Goal: Task Accomplishment & Management: Manage account settings

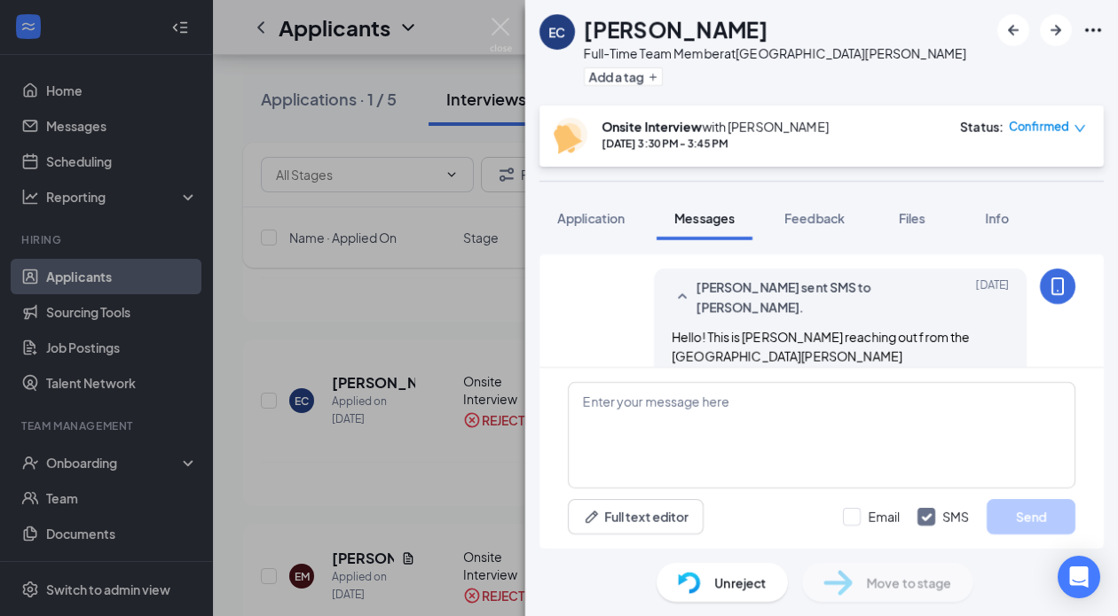
scroll to position [518, 0]
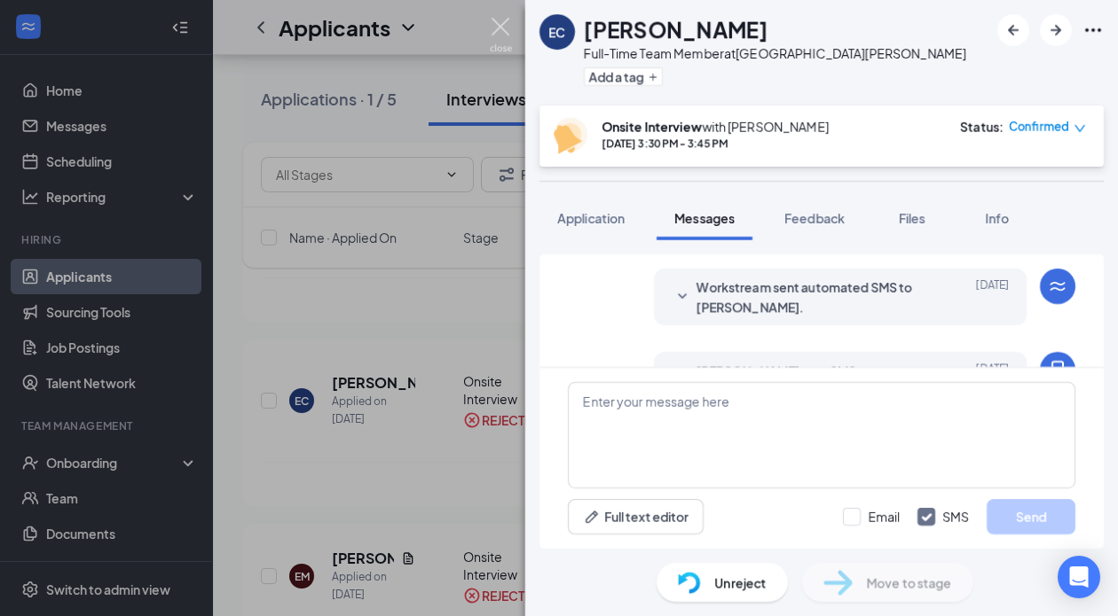
click at [503, 26] on img at bounding box center [501, 35] width 22 height 35
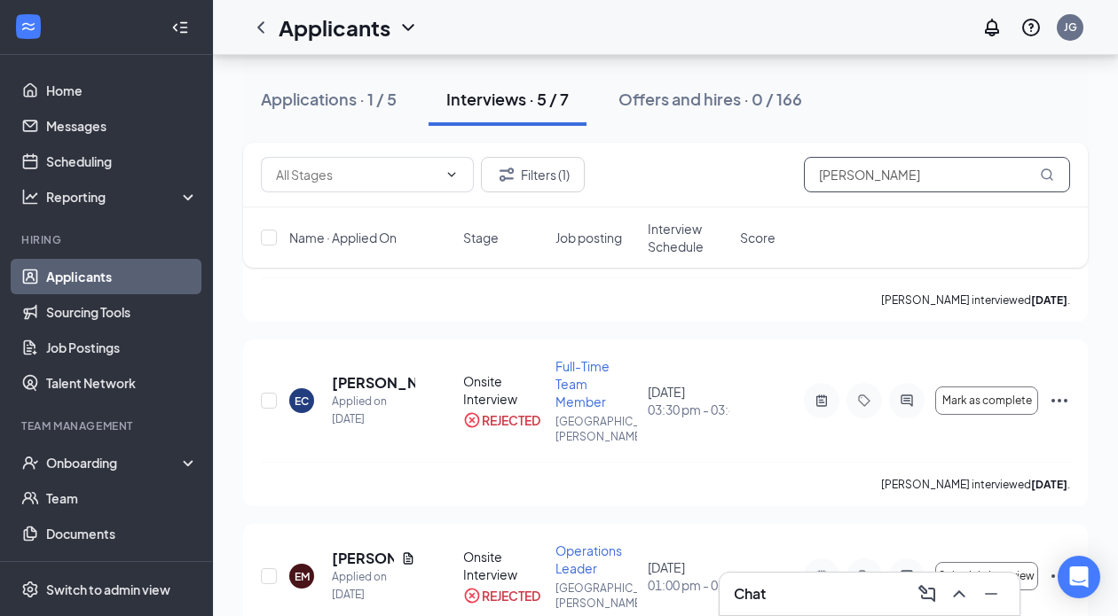
click at [882, 179] on input "[PERSON_NAME]" at bounding box center [937, 174] width 266 height 35
type input "e"
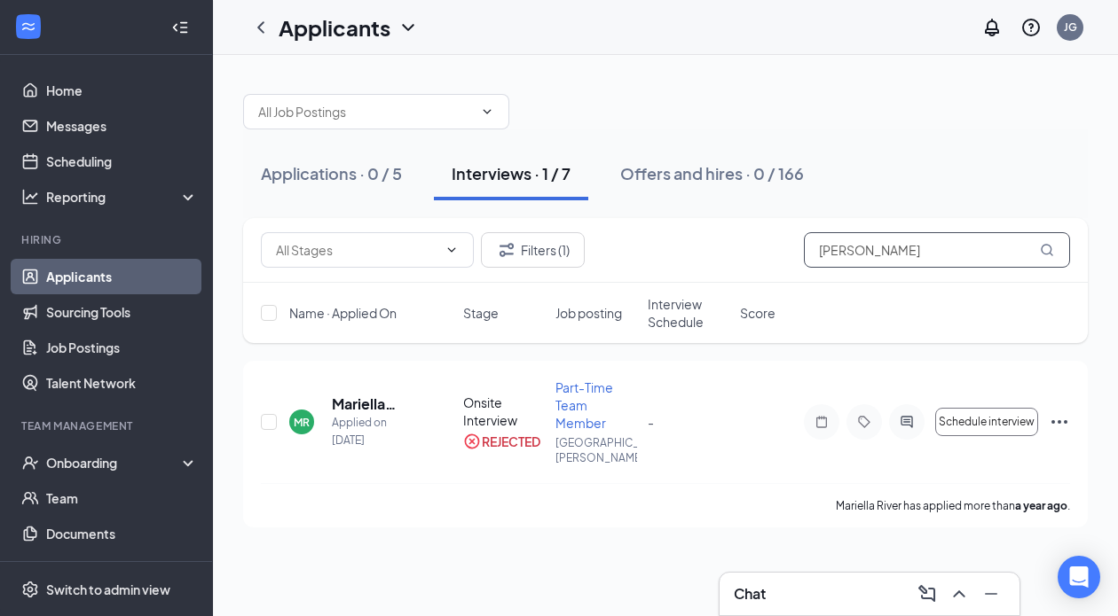
type input "[PERSON_NAME]"
click at [676, 181] on div "Offers and hires · 0 / 166" at bounding box center [712, 173] width 184 height 22
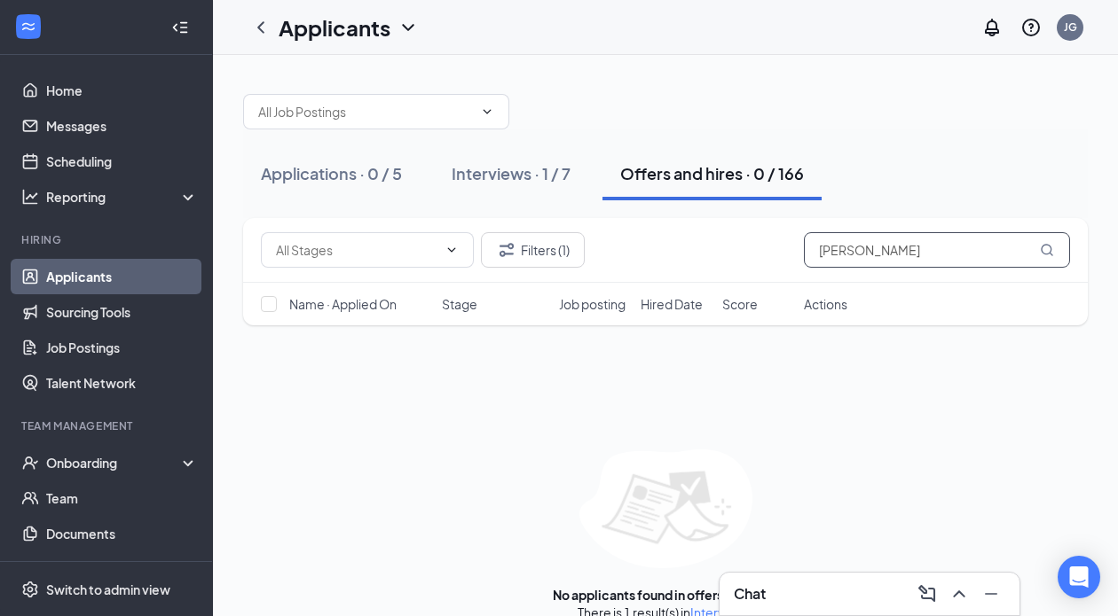
click at [892, 253] on input "[PERSON_NAME]" at bounding box center [937, 249] width 266 height 35
type input "[PERSON_NAME]"
click at [494, 177] on div "Interviews · 1 / 7" at bounding box center [510, 173] width 119 height 22
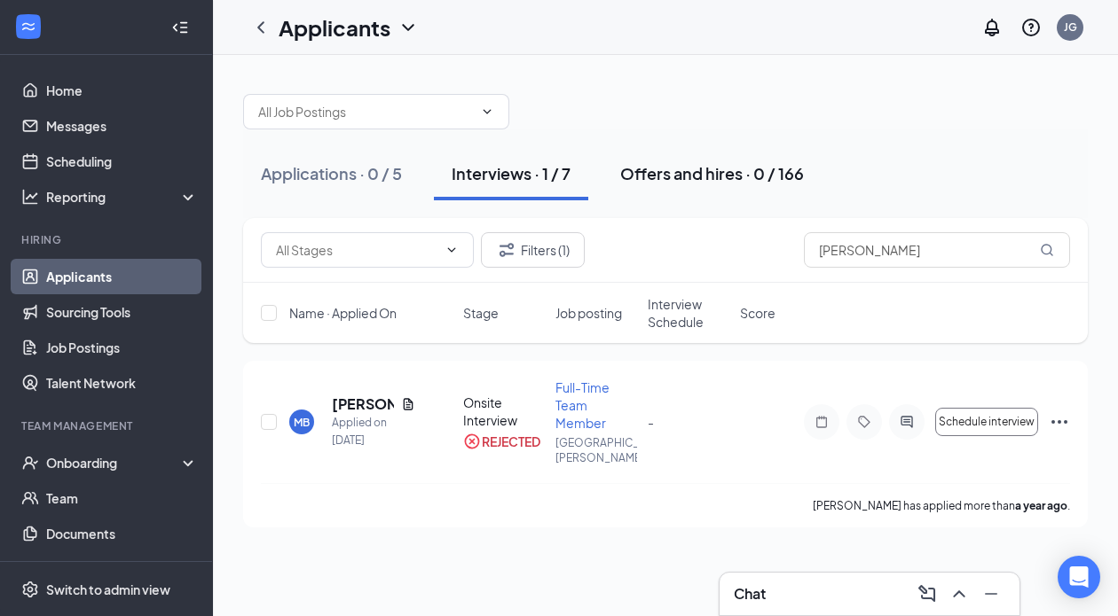
click at [719, 178] on div "Offers and hires · 0 / 166" at bounding box center [712, 173] width 184 height 22
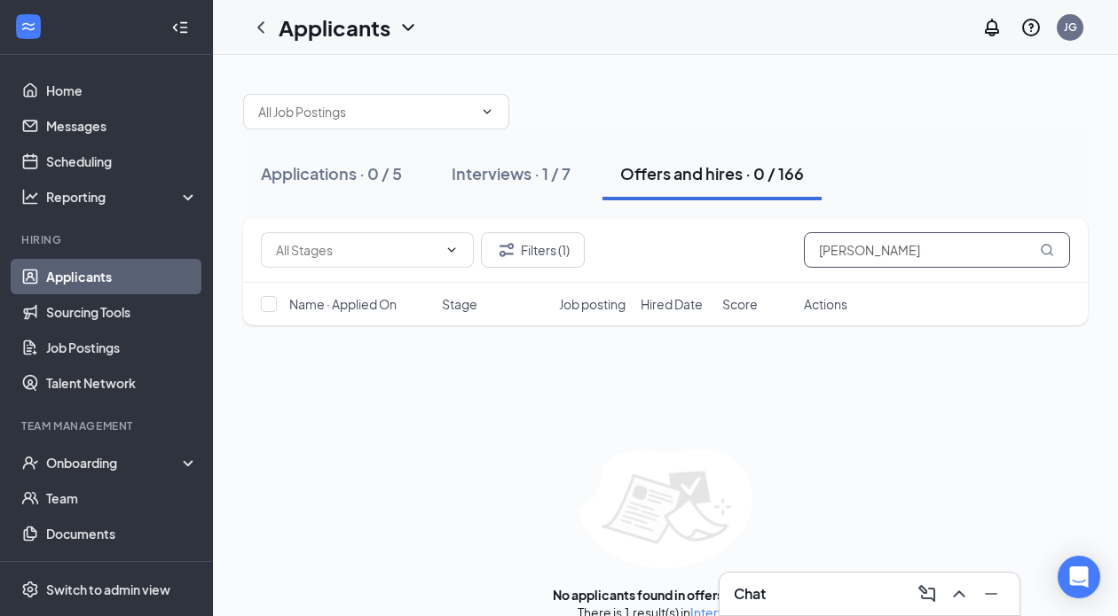
click at [890, 252] on input "[PERSON_NAME]" at bounding box center [937, 249] width 266 height 35
click at [564, 244] on button "Filters (1)" at bounding box center [533, 249] width 104 height 35
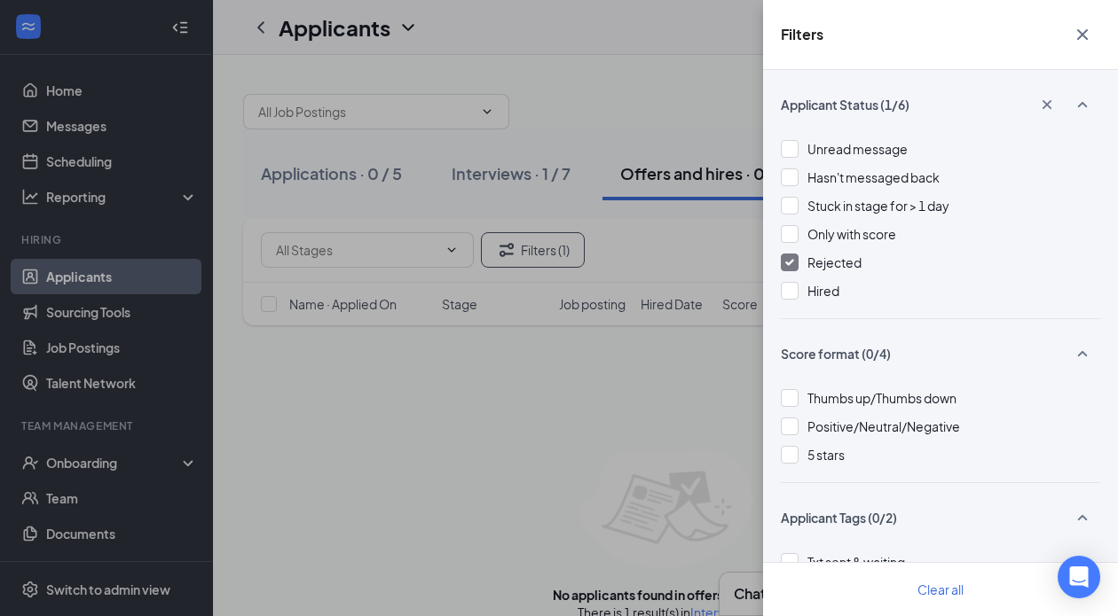
click at [782, 264] on div at bounding box center [790, 263] width 18 height 18
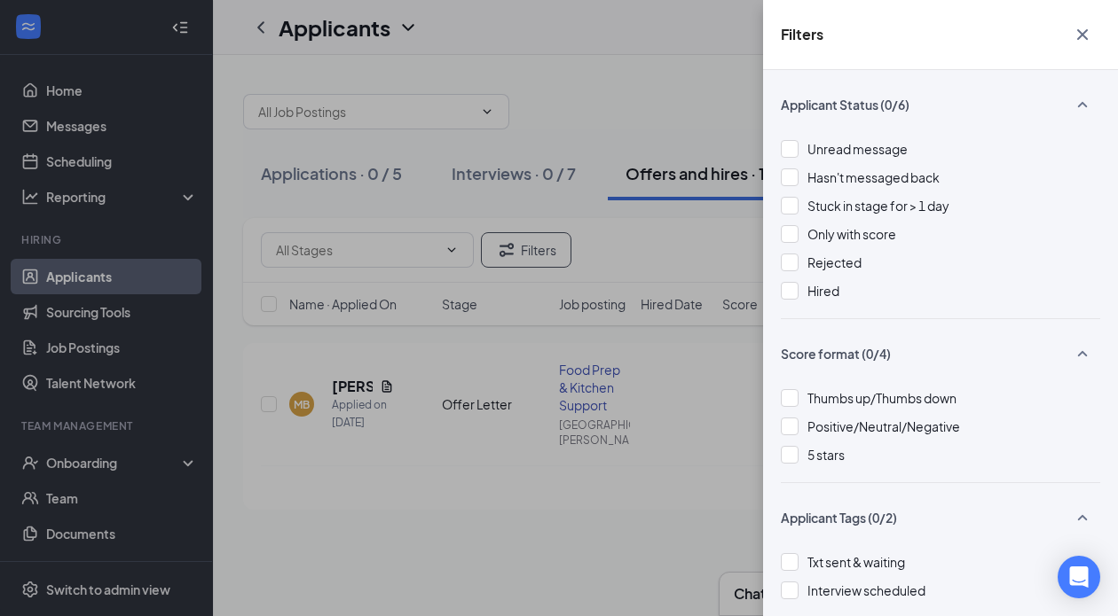
click at [1079, 31] on icon "Cross" at bounding box center [1082, 34] width 11 height 11
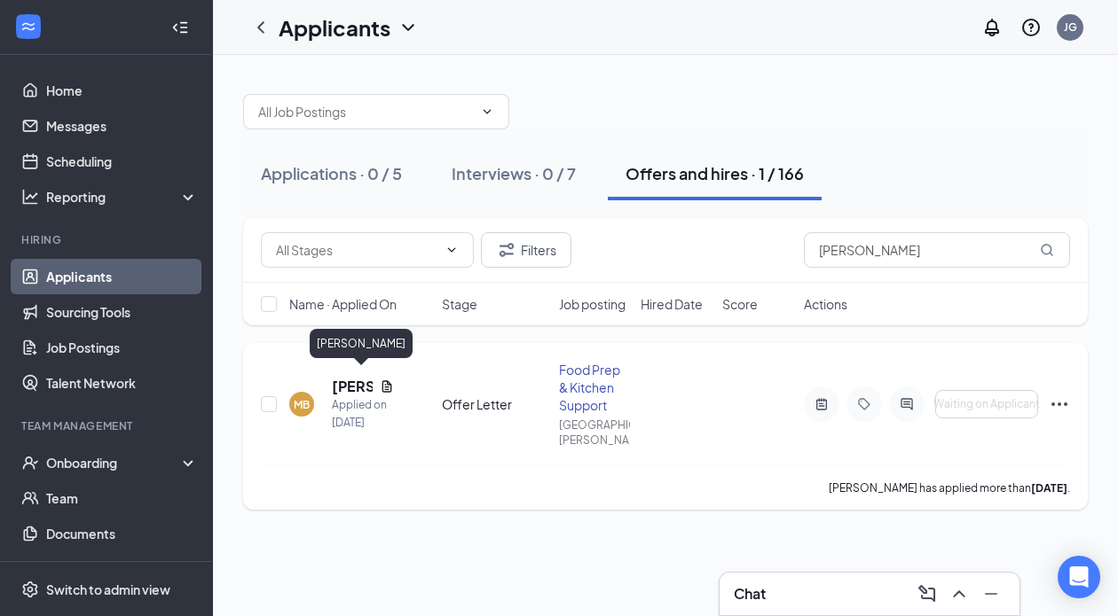
click at [333, 383] on h5 "[PERSON_NAME]" at bounding box center [352, 387] width 41 height 20
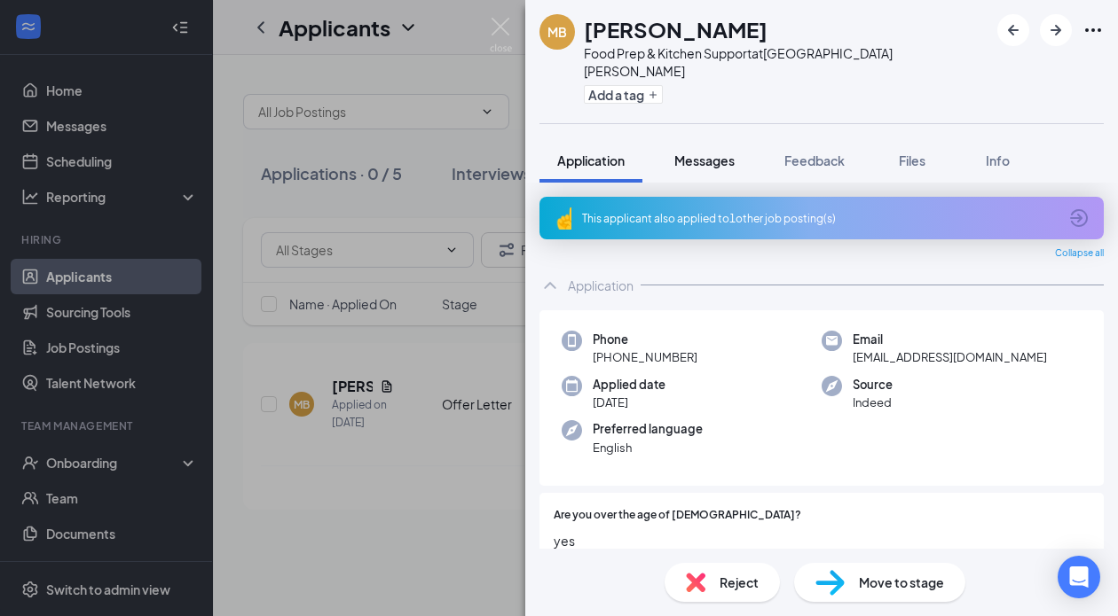
click at [722, 153] on span "Messages" at bounding box center [704, 161] width 60 height 16
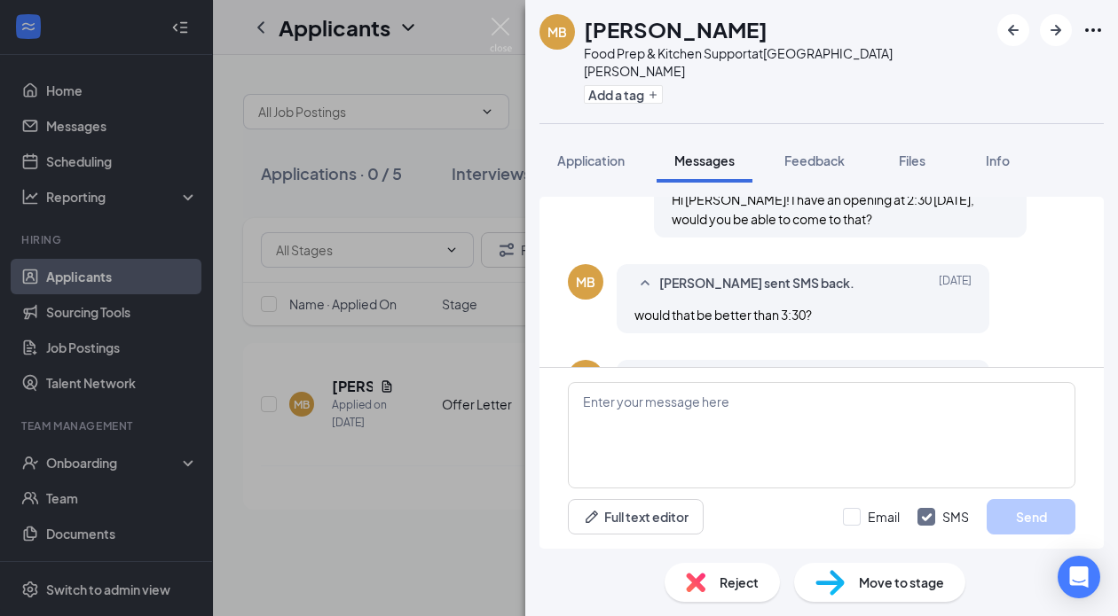
scroll to position [216, 0]
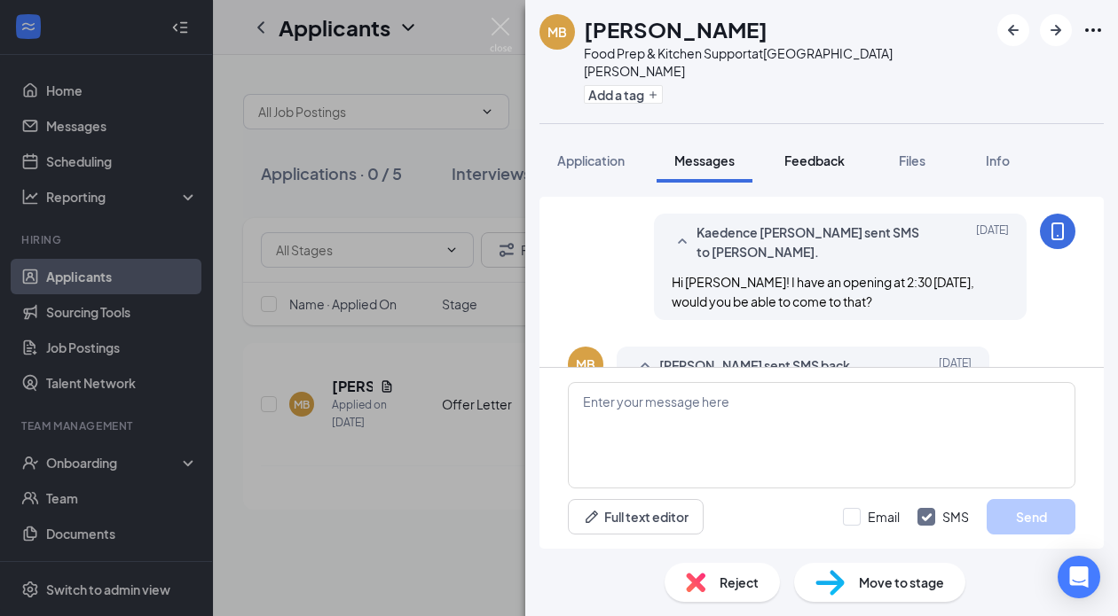
click at [817, 153] on span "Feedback" at bounding box center [814, 161] width 60 height 16
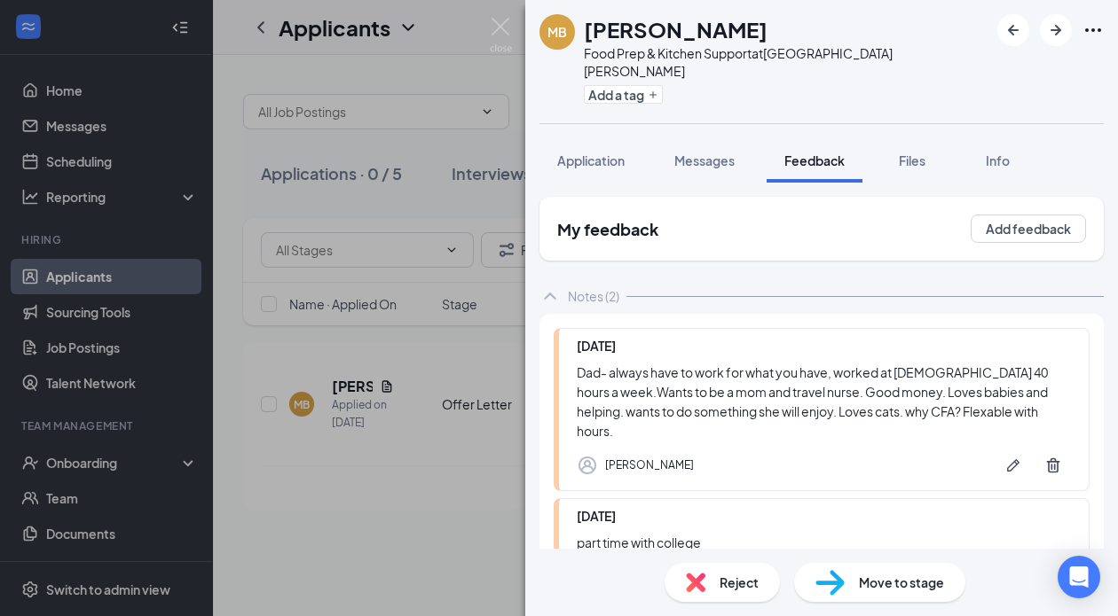
scroll to position [329, 0]
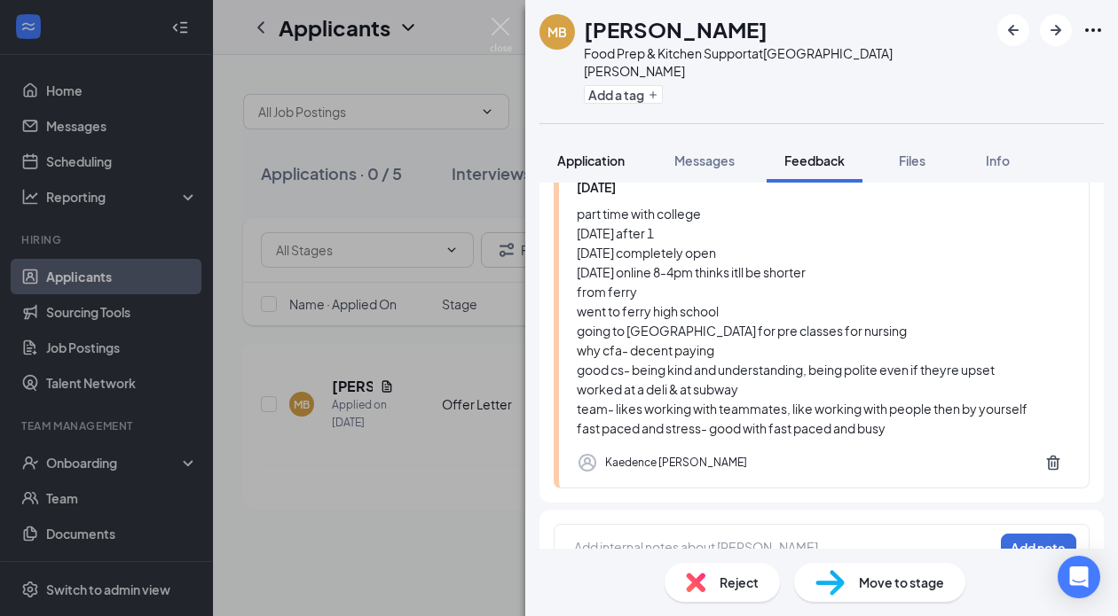
click at [608, 153] on span "Application" at bounding box center [590, 161] width 67 height 16
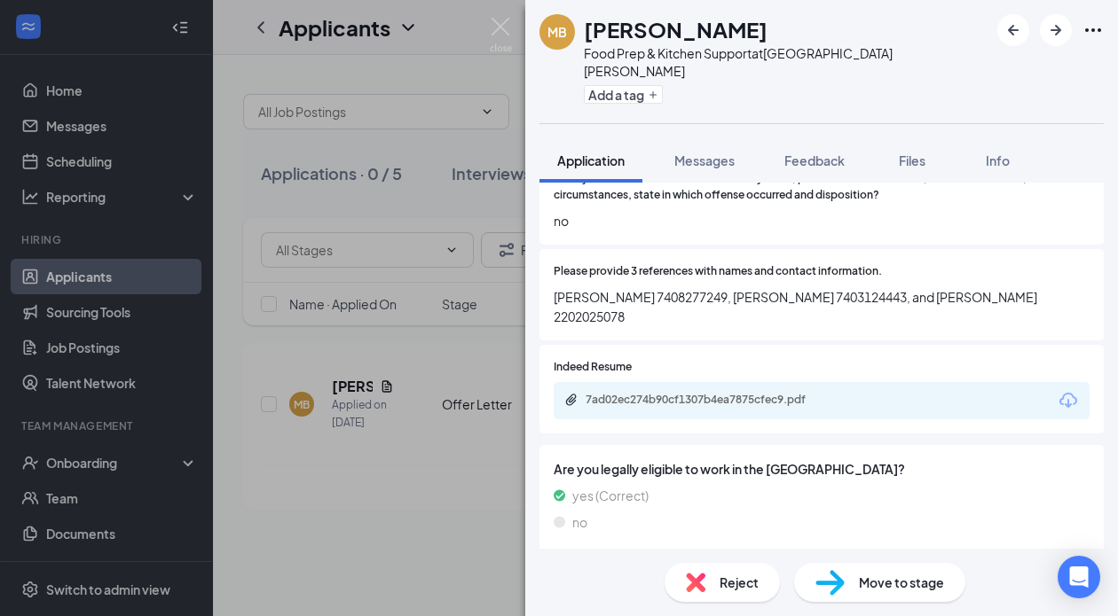
scroll to position [1175, 0]
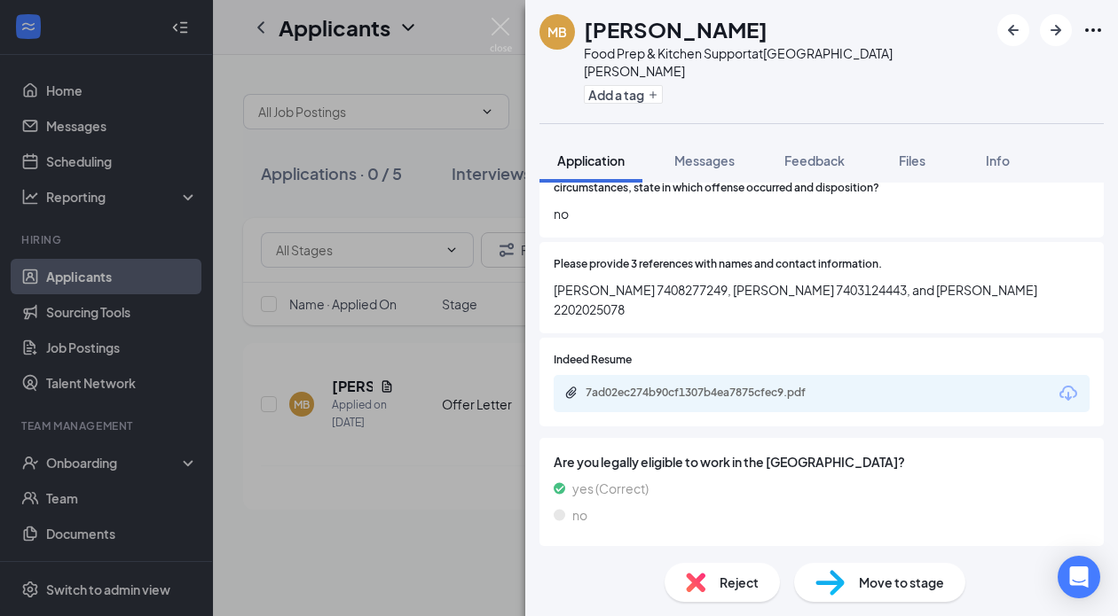
click at [1035, 561] on div "Version 1 of 1" at bounding box center [1041, 568] width 67 height 15
click at [1048, 561] on div "Version 1 of 1" at bounding box center [1041, 568] width 67 height 15
click at [994, 560] on li "Sent: [DATE] 3:42 PM" at bounding box center [996, 571] width 213 height 39
click at [1039, 561] on div "Version 1 of 1" at bounding box center [1041, 568] width 67 height 15
click at [1089, 558] on icon "ChevronDown" at bounding box center [1092, 568] width 21 height 21
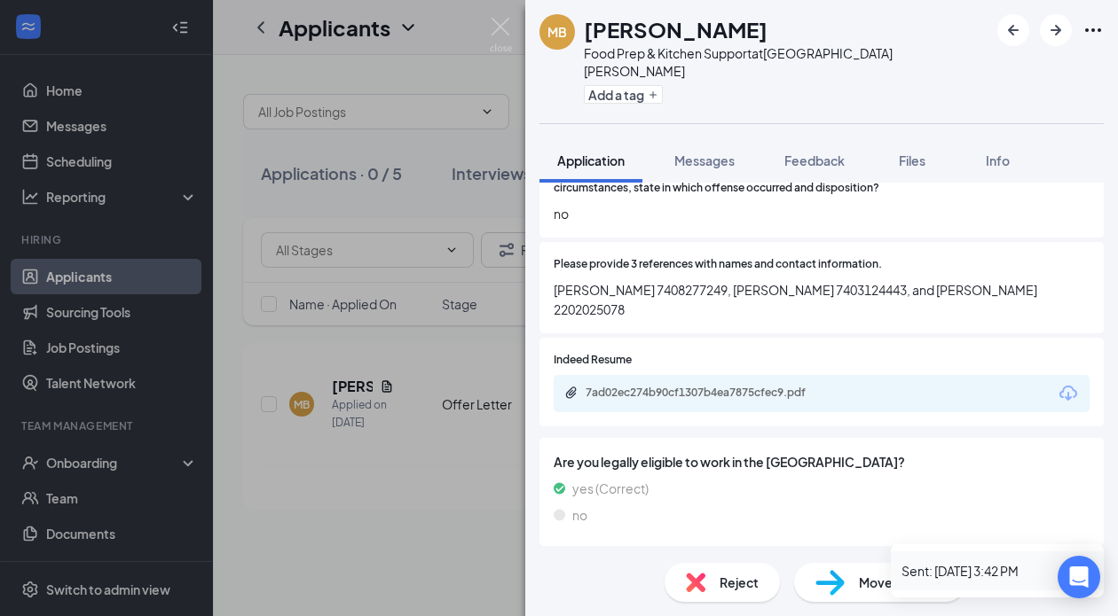
click at [954, 564] on div "Sent: [DATE] 3:42 PM" at bounding box center [997, 571] width 192 height 21
click at [551, 558] on icon "ChevronDown" at bounding box center [549, 568] width 21 height 21
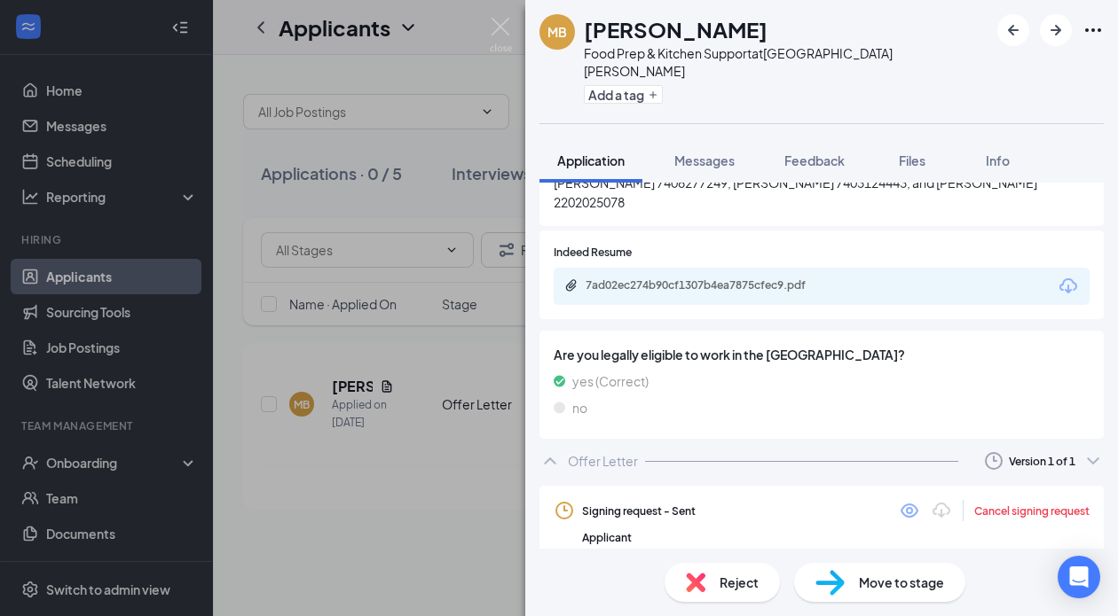
scroll to position [1283, 0]
click at [906, 504] on icon "Eye" at bounding box center [909, 511] width 18 height 14
click at [1093, 451] on icon "ChevronDown" at bounding box center [1092, 461] width 21 height 21
click at [838, 443] on div "Offer Letter Version 1 of 1" at bounding box center [821, 460] width 564 height 35
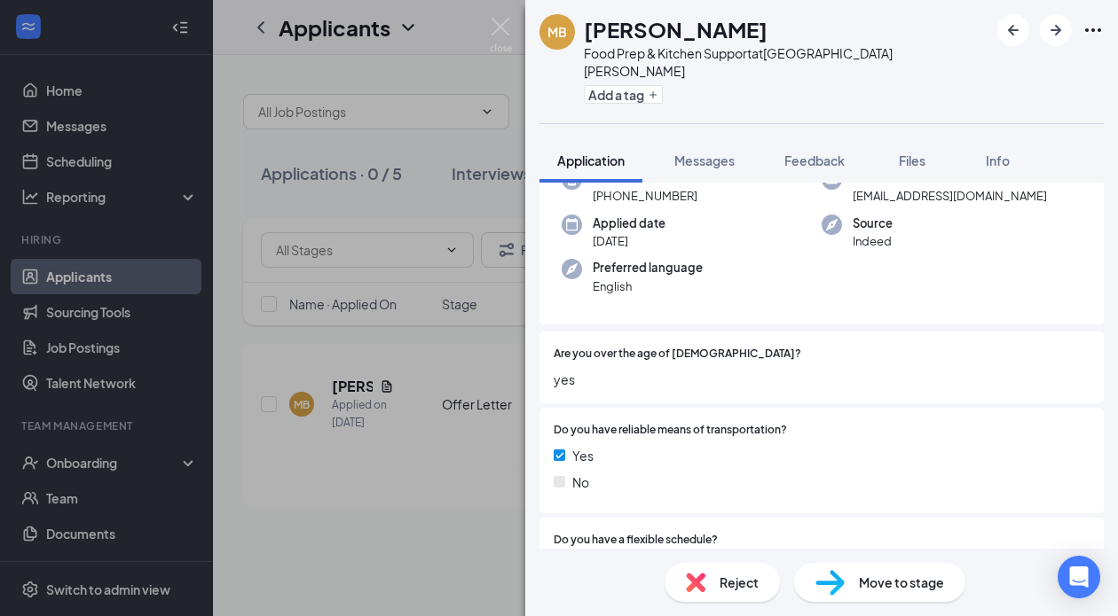
scroll to position [0, 0]
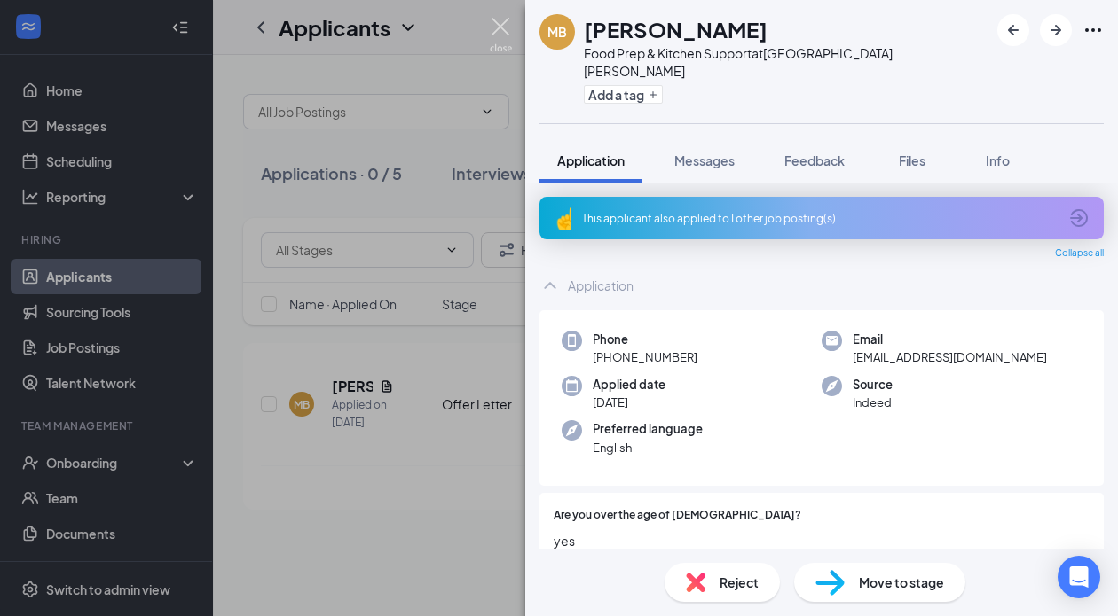
click at [495, 27] on img at bounding box center [501, 35] width 22 height 35
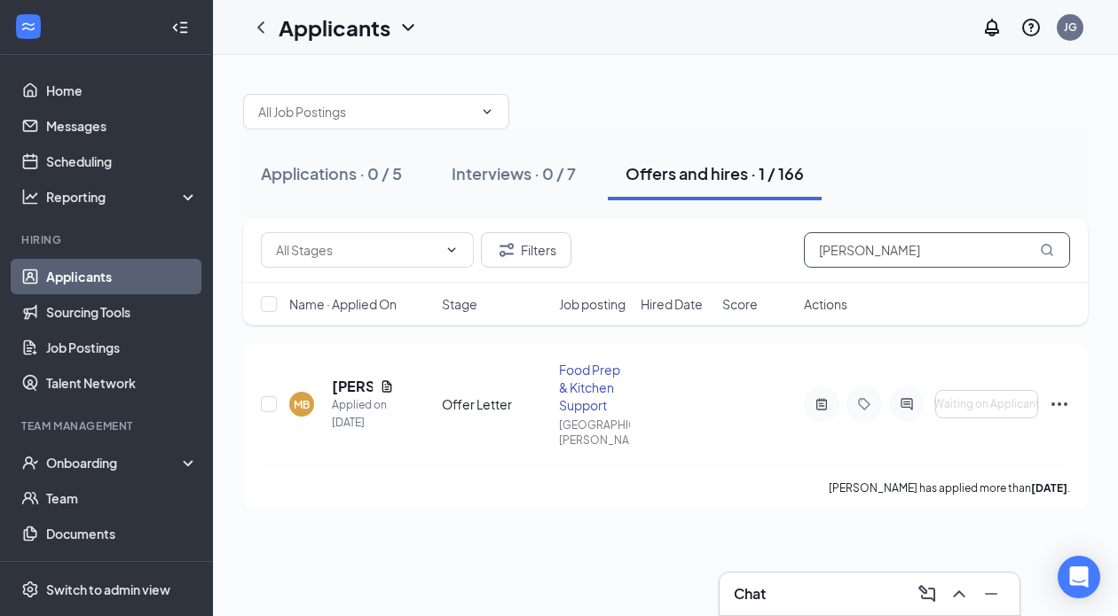
click at [868, 255] on input "[PERSON_NAME]" at bounding box center [937, 249] width 266 height 35
type input "m"
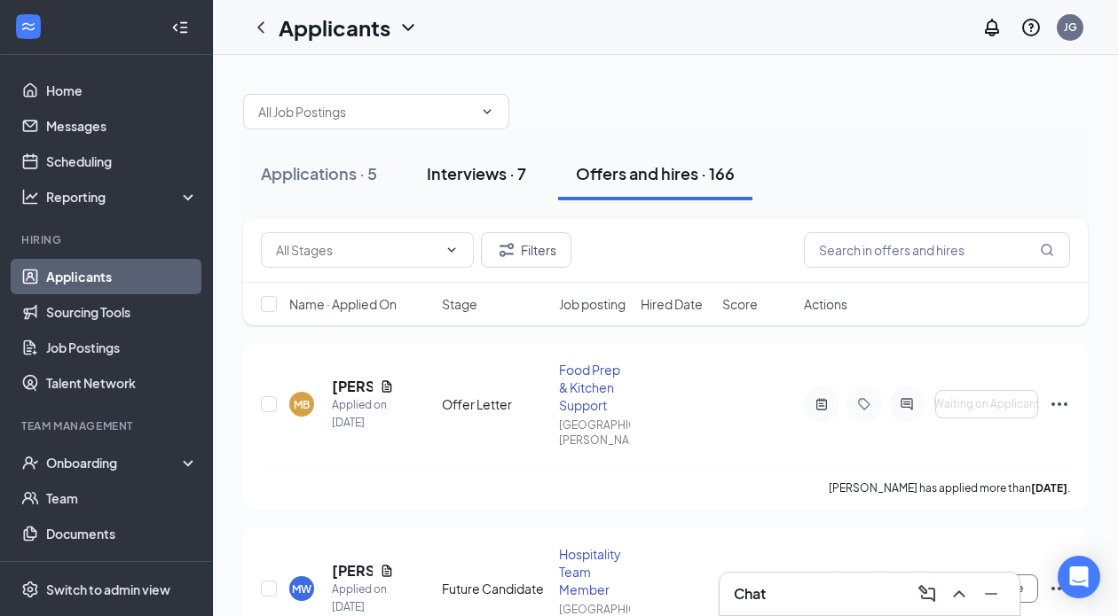
click at [455, 171] on div "Interviews · 7" at bounding box center [476, 173] width 99 height 22
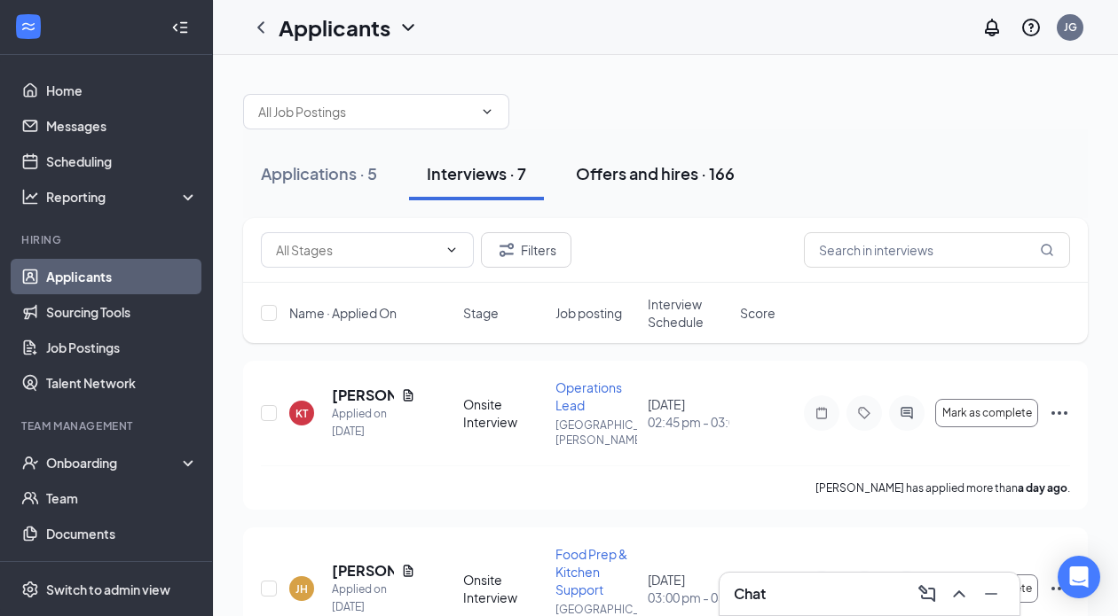
click at [622, 172] on div "Offers and hires · 166" at bounding box center [655, 173] width 159 height 22
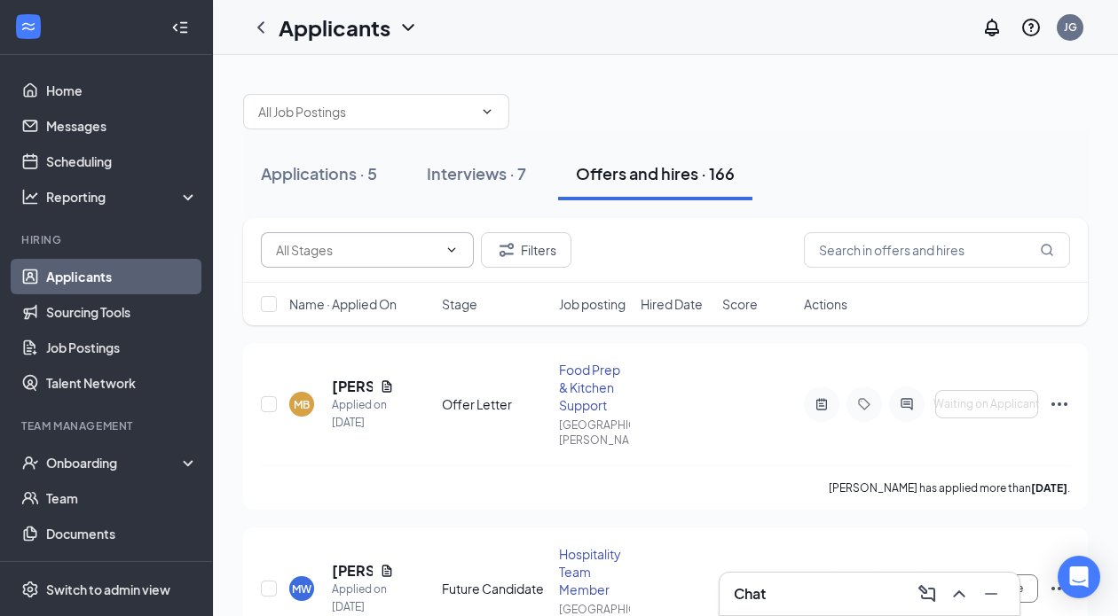
click at [437, 249] on span at bounding box center [367, 249] width 213 height 35
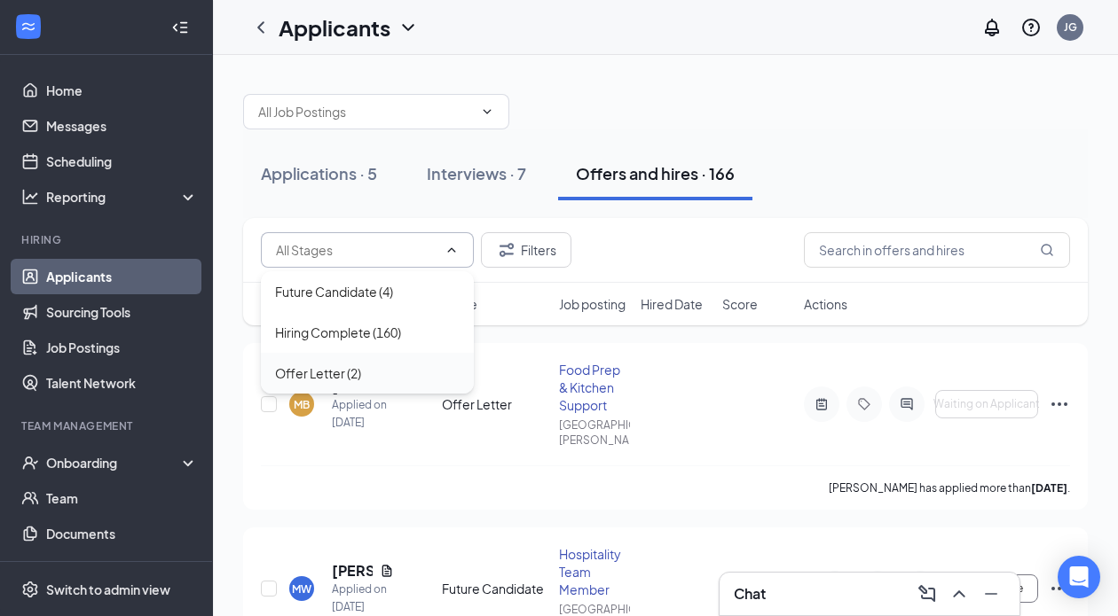
click at [332, 369] on div "Offer Letter (2)" at bounding box center [318, 374] width 86 height 20
type input "Offer Letter (2)"
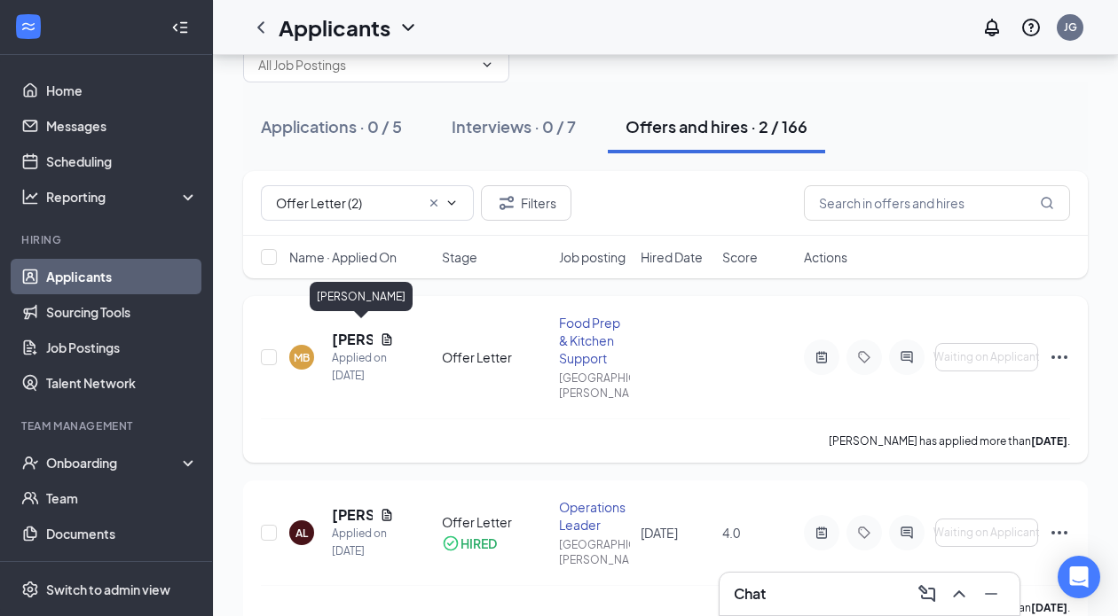
scroll to position [52, 0]
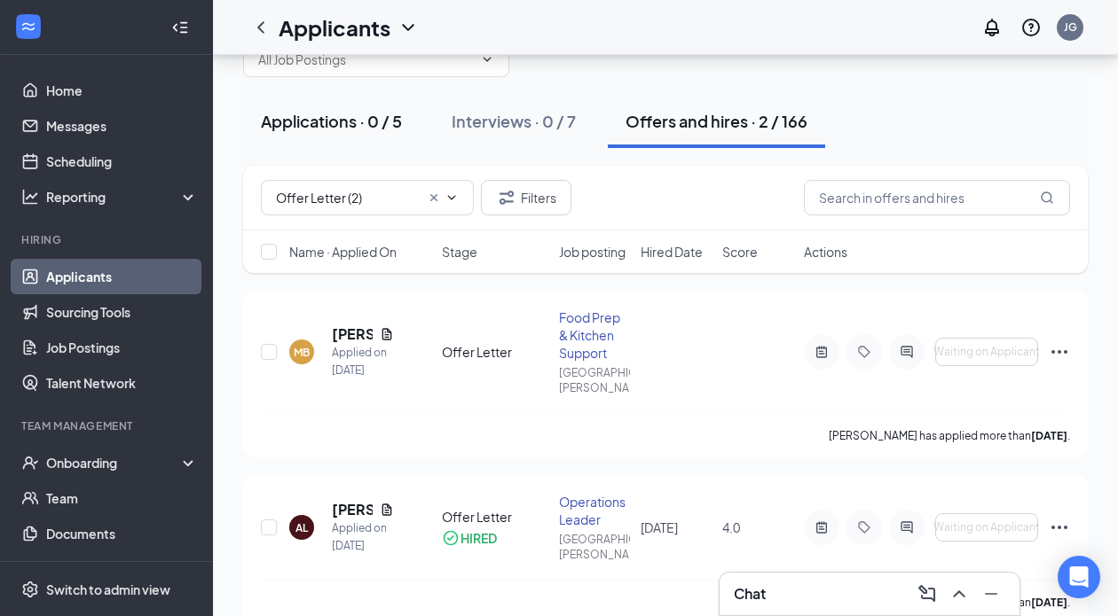
click at [512, 107] on button "Interviews · 0 / 7" at bounding box center [514, 121] width 160 height 53
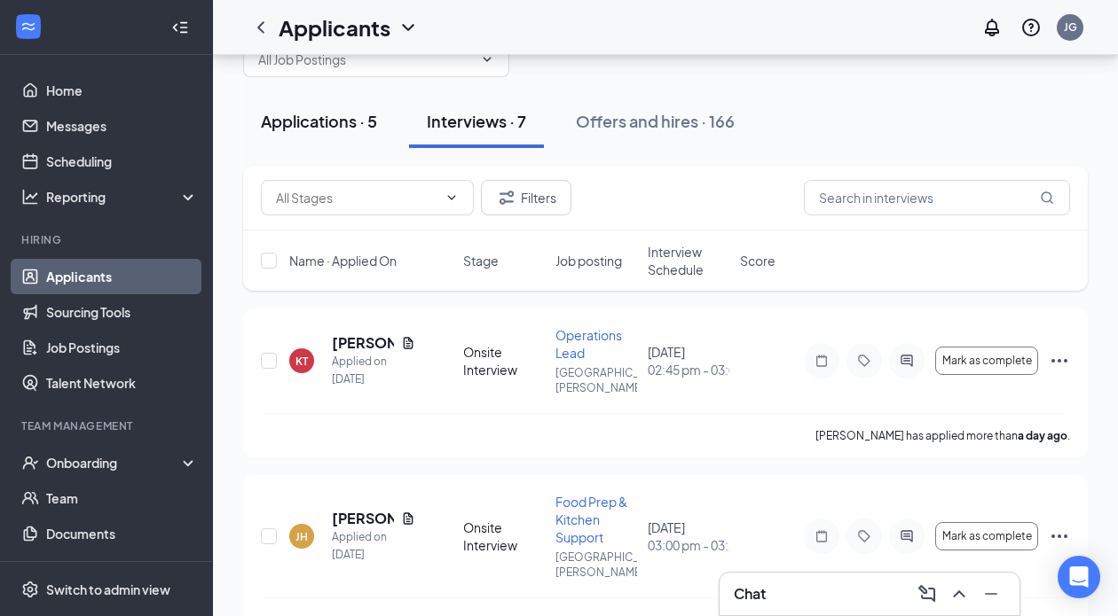
click at [309, 128] on div "Applications · 5" at bounding box center [319, 121] width 116 height 22
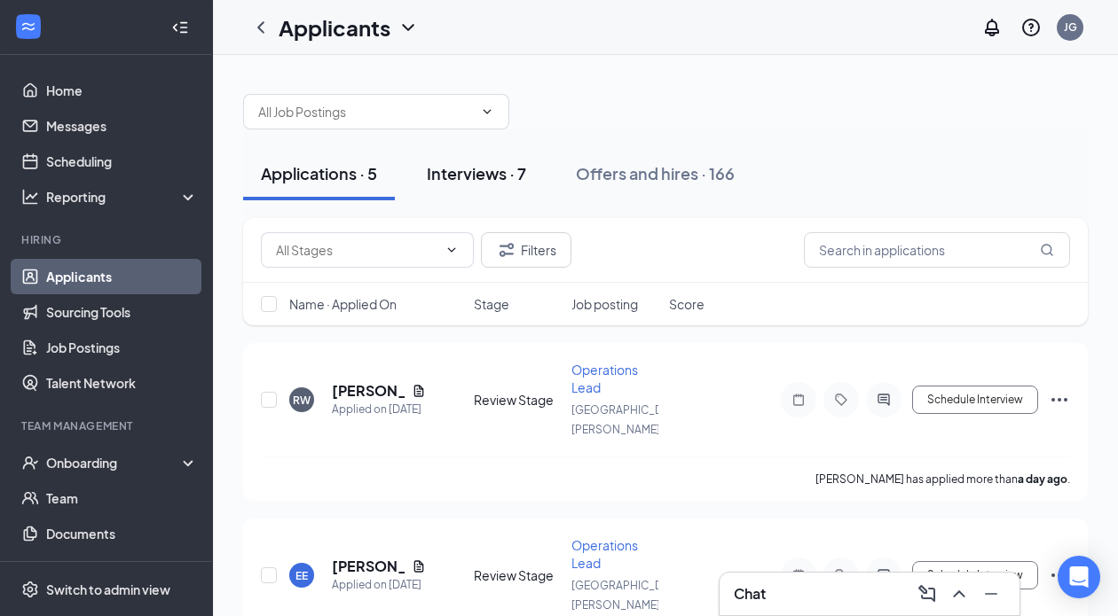
click at [451, 173] on div "Interviews · 7" at bounding box center [476, 173] width 99 height 22
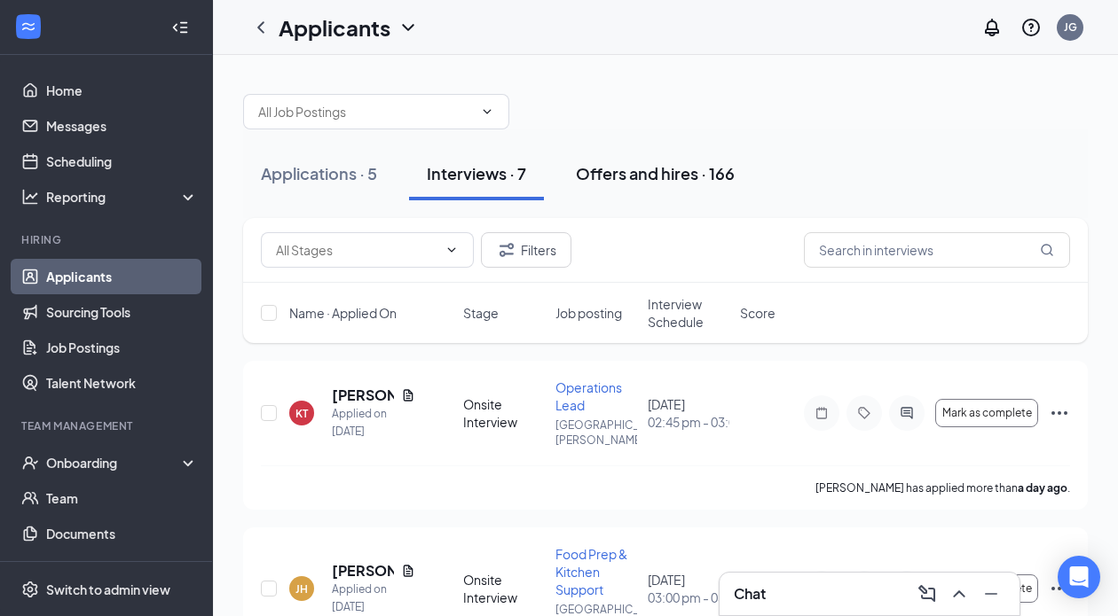
click at [639, 170] on div "Offers and hires · 166" at bounding box center [655, 173] width 159 height 22
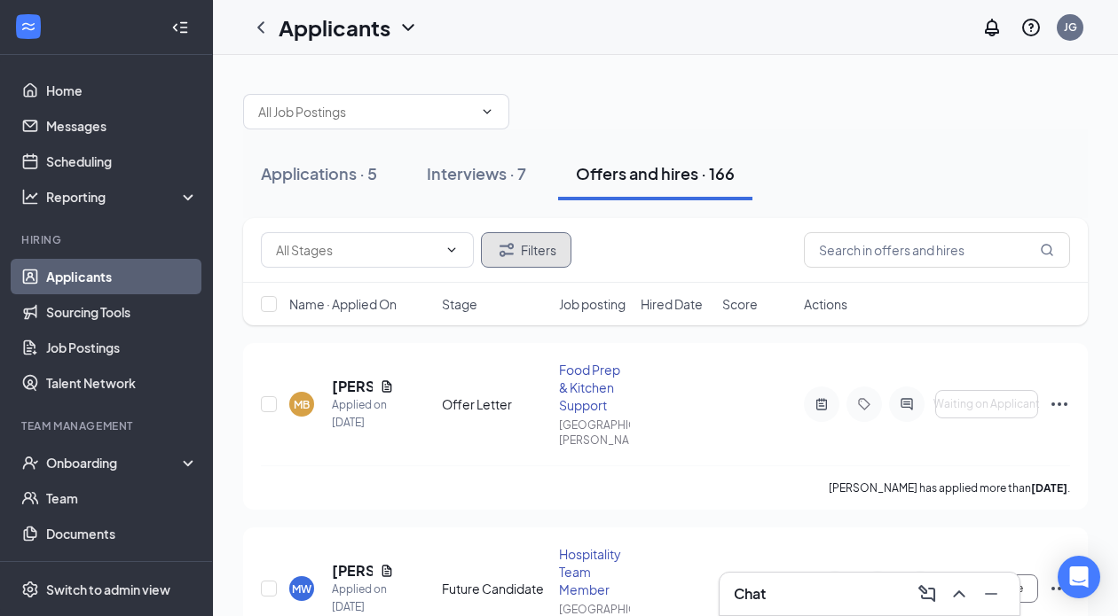
click at [559, 242] on button "Filters" at bounding box center [526, 249] width 90 height 35
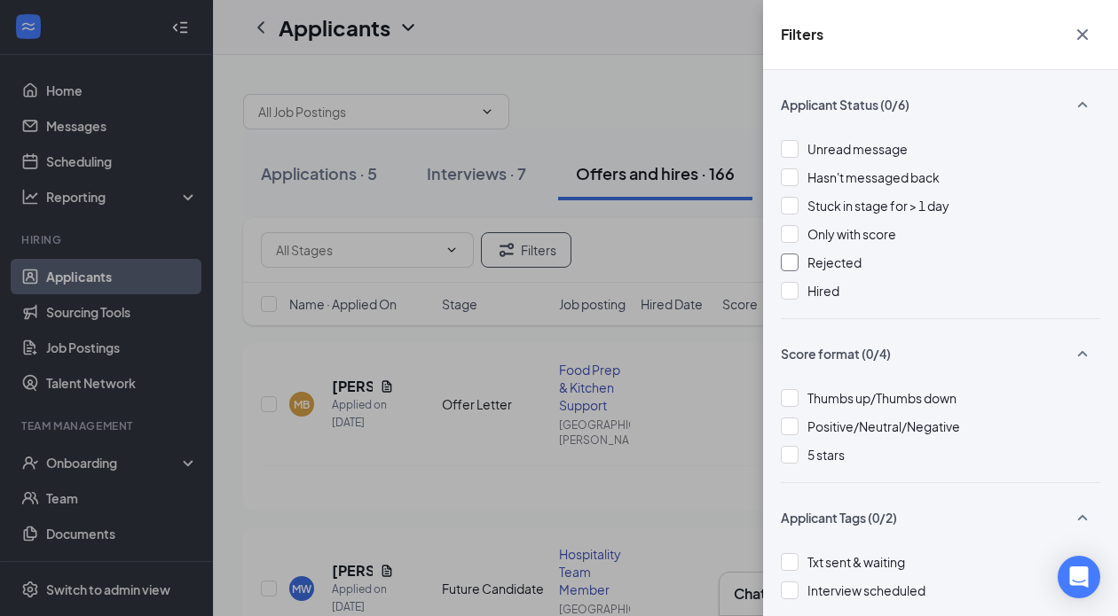
click at [794, 263] on div at bounding box center [790, 263] width 18 height 18
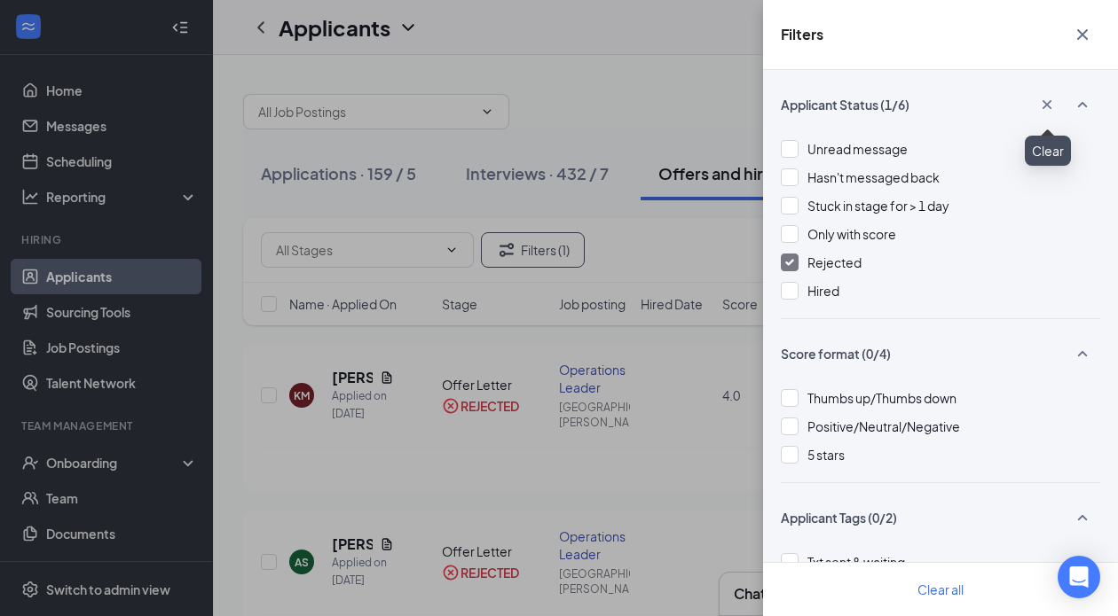
click at [1081, 29] on icon "Cross" at bounding box center [1081, 34] width 21 height 21
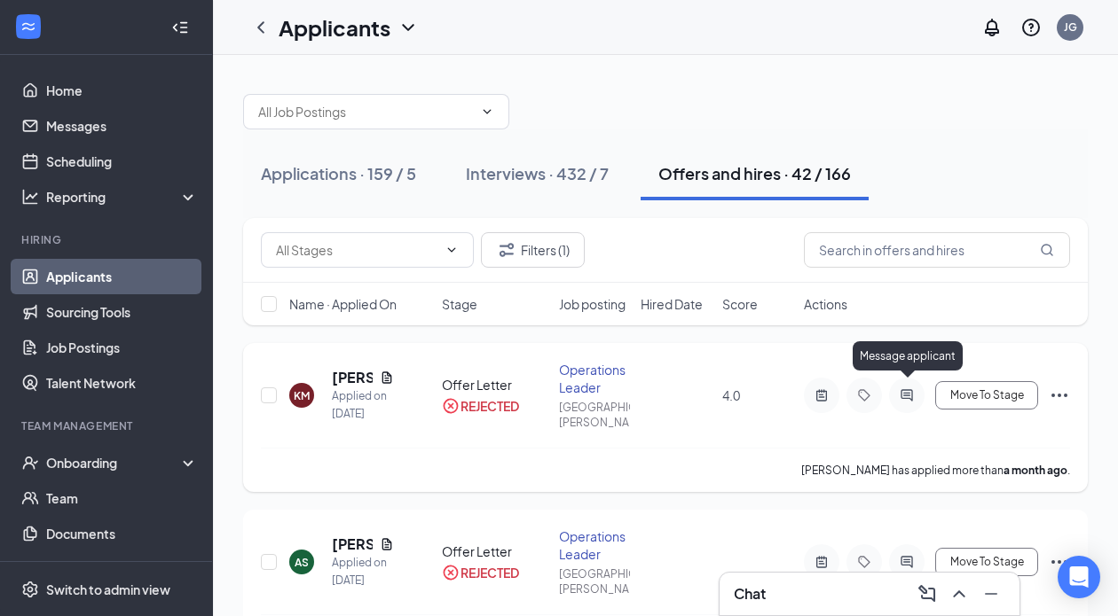
click at [906, 388] on icon "ActiveChat" at bounding box center [906, 395] width 21 height 14
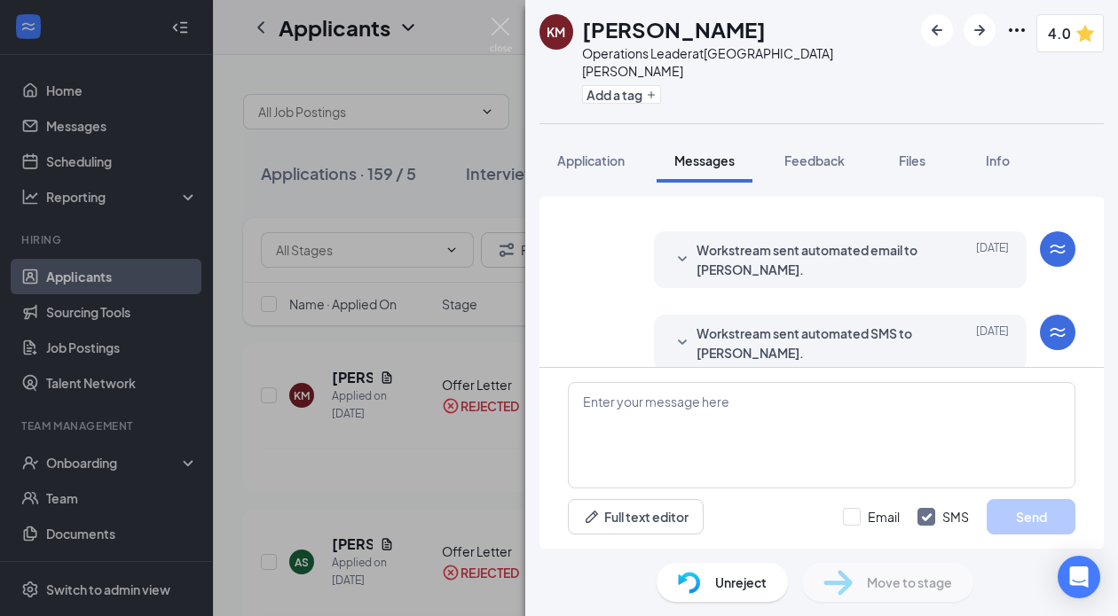
scroll to position [458, 0]
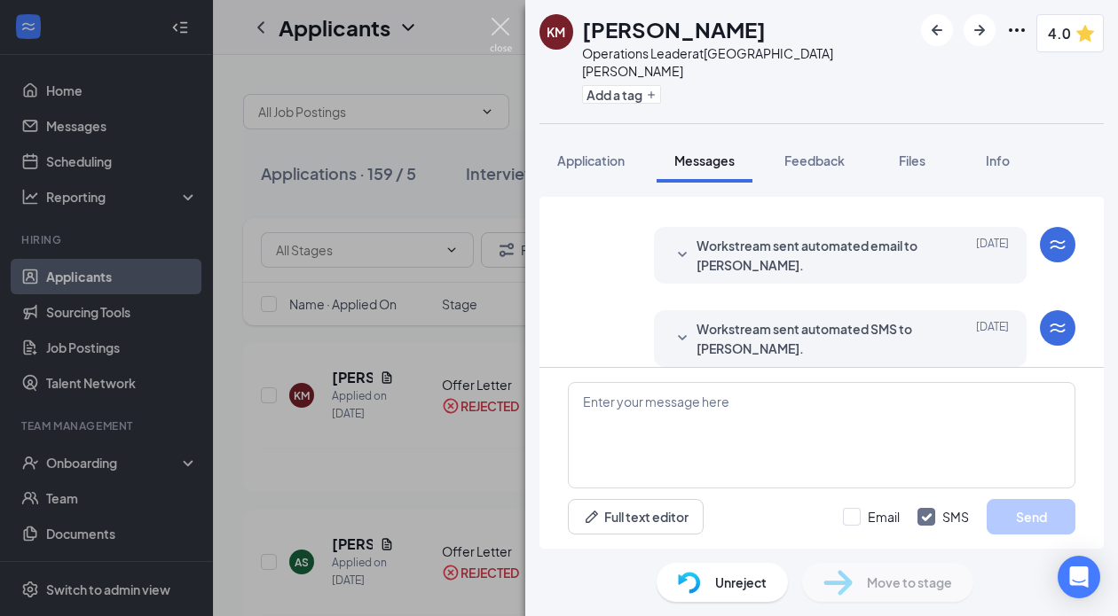
click at [497, 35] on img at bounding box center [501, 35] width 22 height 35
